Goal: Transaction & Acquisition: Purchase product/service

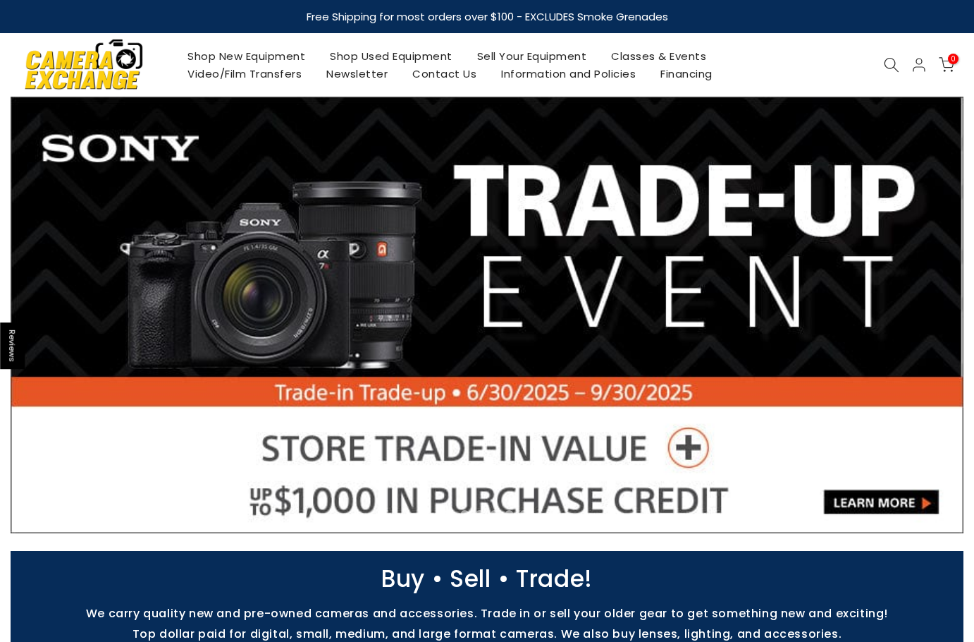
click at [439, 57] on link "Shop Used Equipment" at bounding box center [391, 56] width 147 height 18
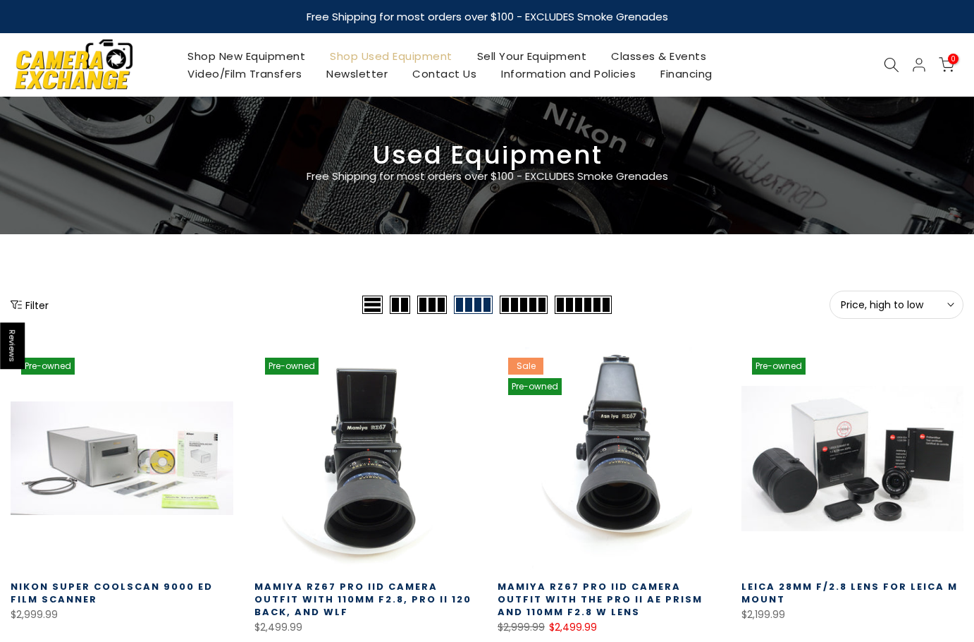
drag, startPoint x: 857, startPoint y: 310, endPoint x: 838, endPoint y: 323, distance: 22.9
click at [856, 310] on span "Price, high to low" at bounding box center [896, 304] width 111 height 13
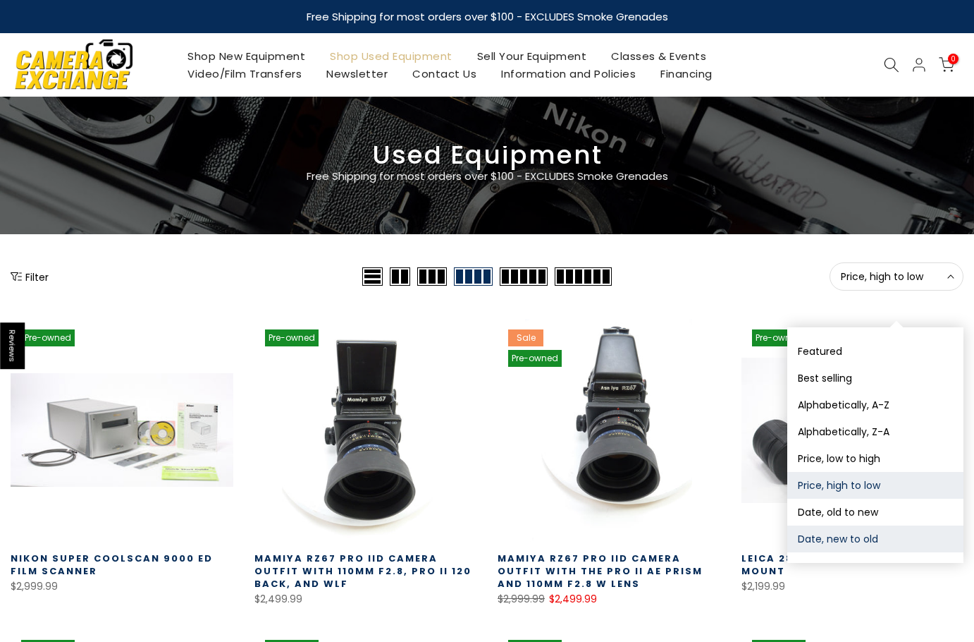
click at [838, 534] on button "Date, new to old" at bounding box center [876, 538] width 176 height 27
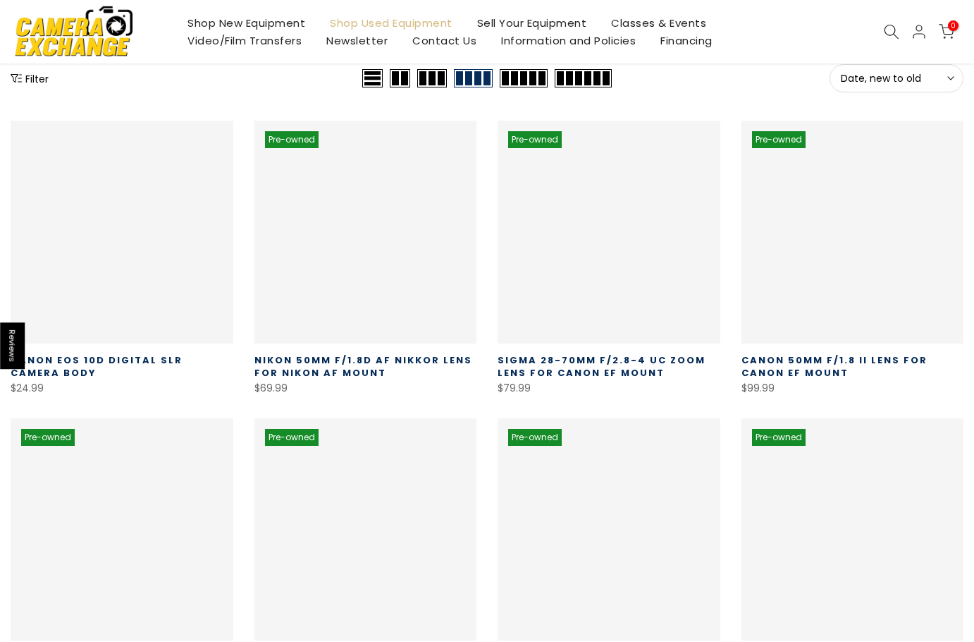
scroll to position [248, 0]
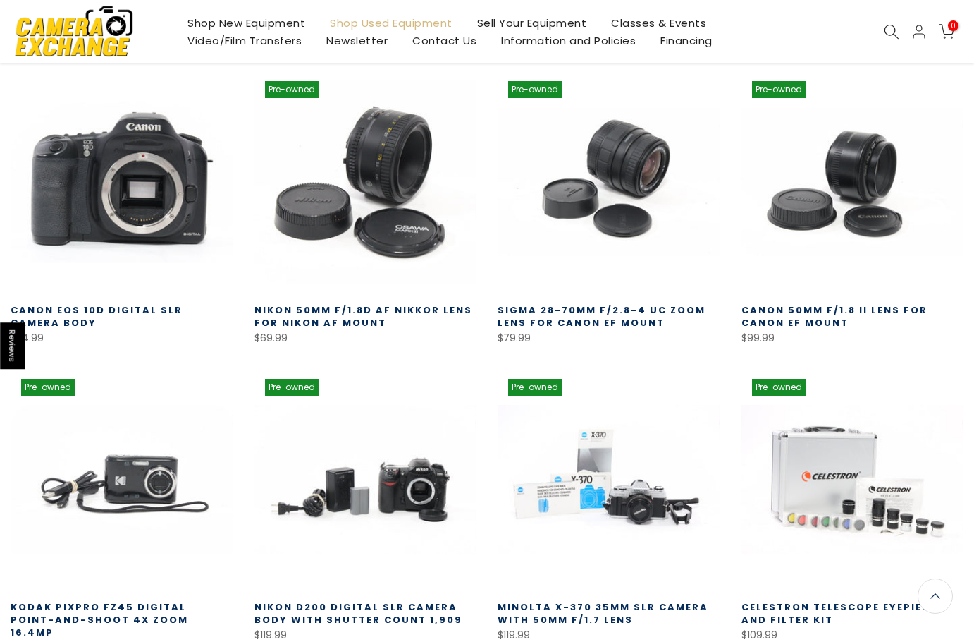
click at [123, 190] on link at bounding box center [122, 182] width 223 height 223
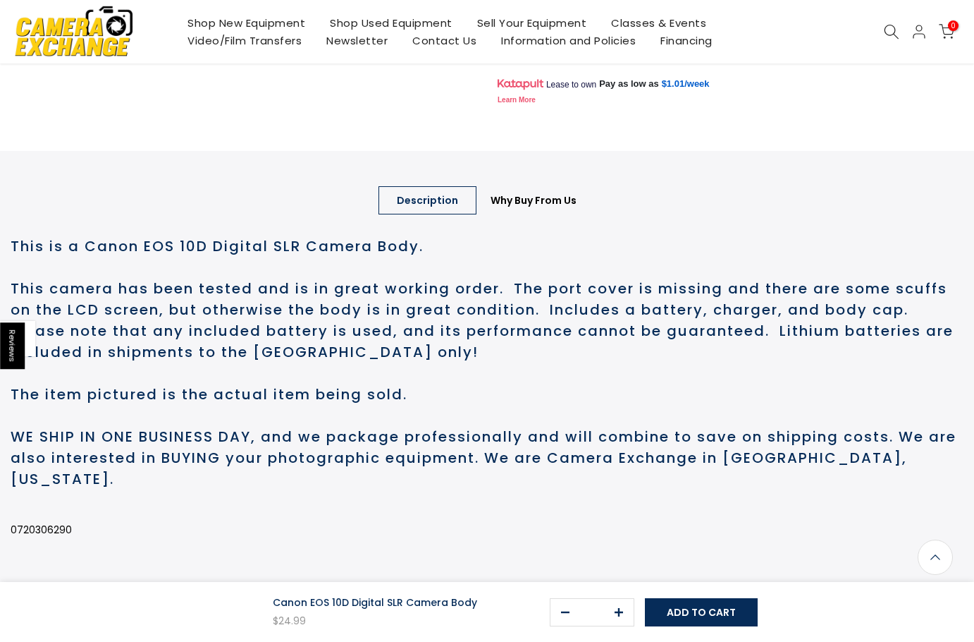
scroll to position [846, 0]
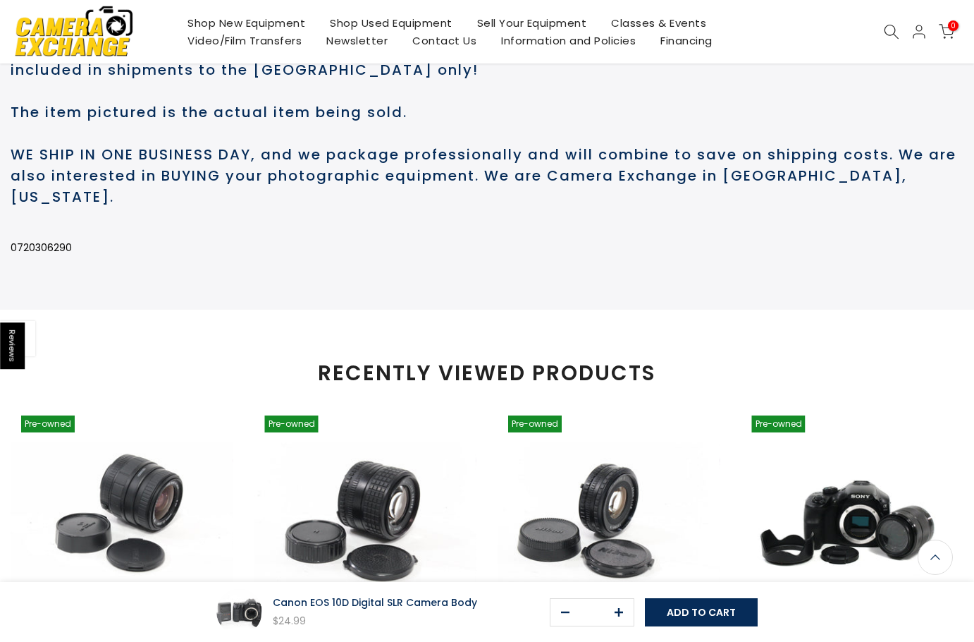
click at [51, 257] on p "0720306290" at bounding box center [487, 248] width 953 height 18
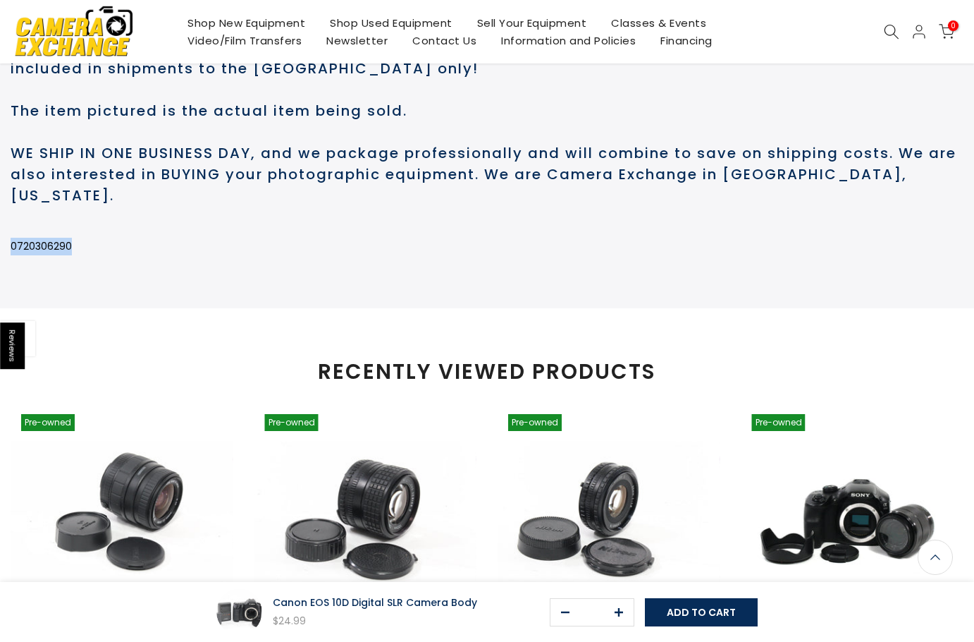
scroll to position [845, 0]
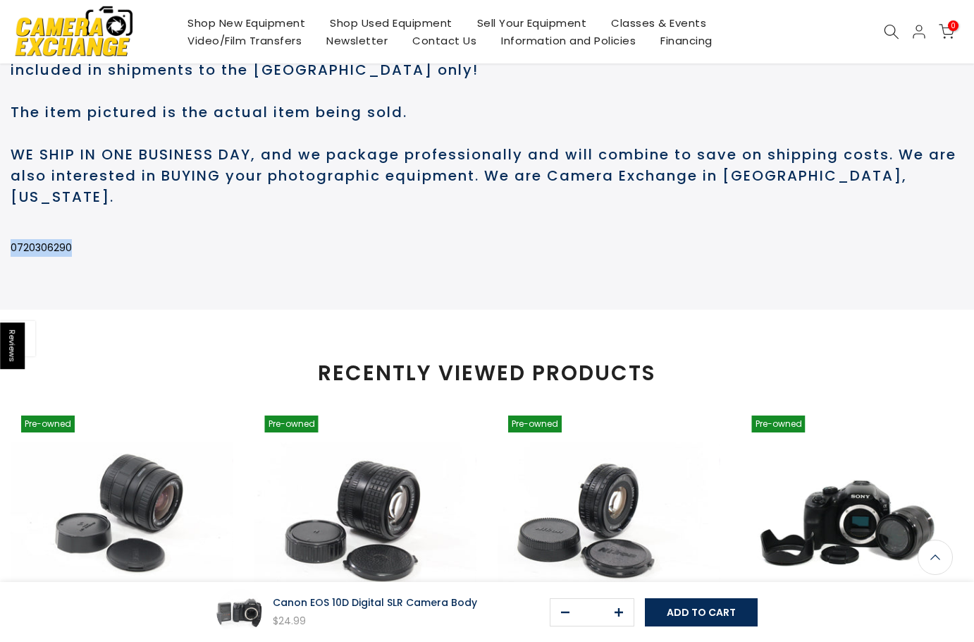
copy p "0720306290"
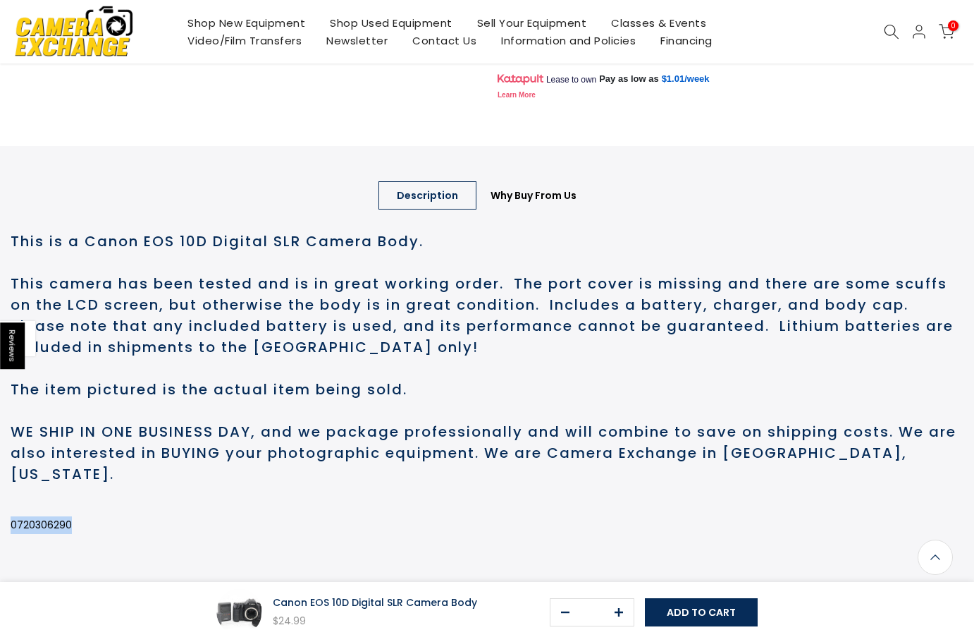
scroll to position [422, 0]
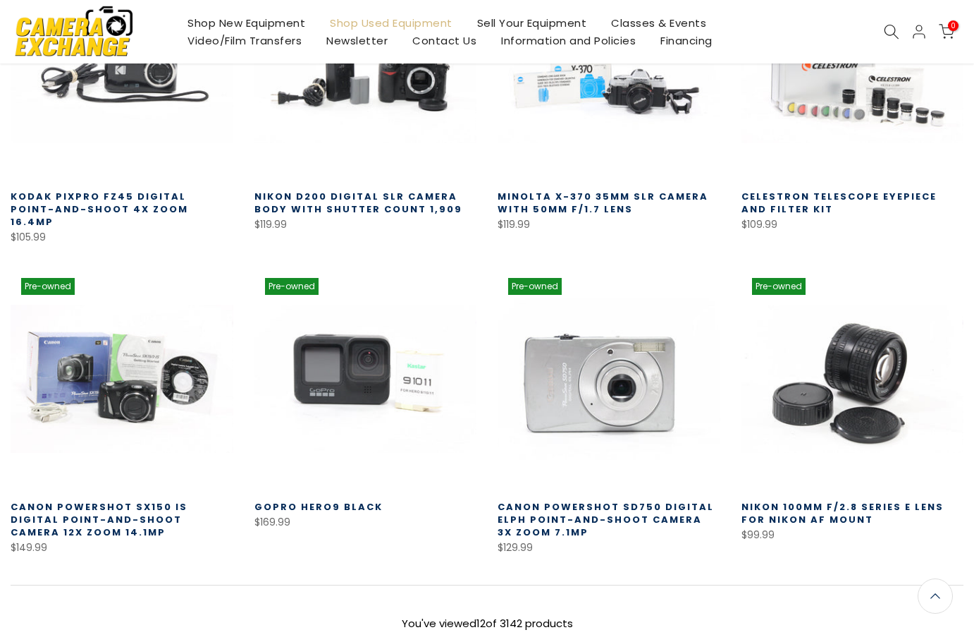
scroll to position [812, 0]
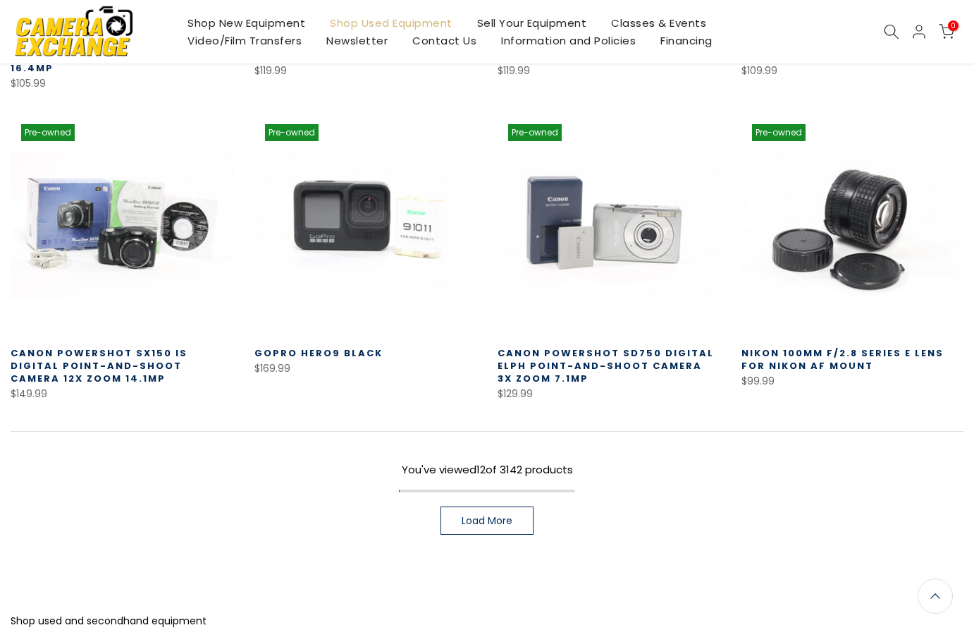
click at [492, 515] on span "Load More" at bounding box center [487, 520] width 51 height 10
